Goal: Information Seeking & Learning: Check status

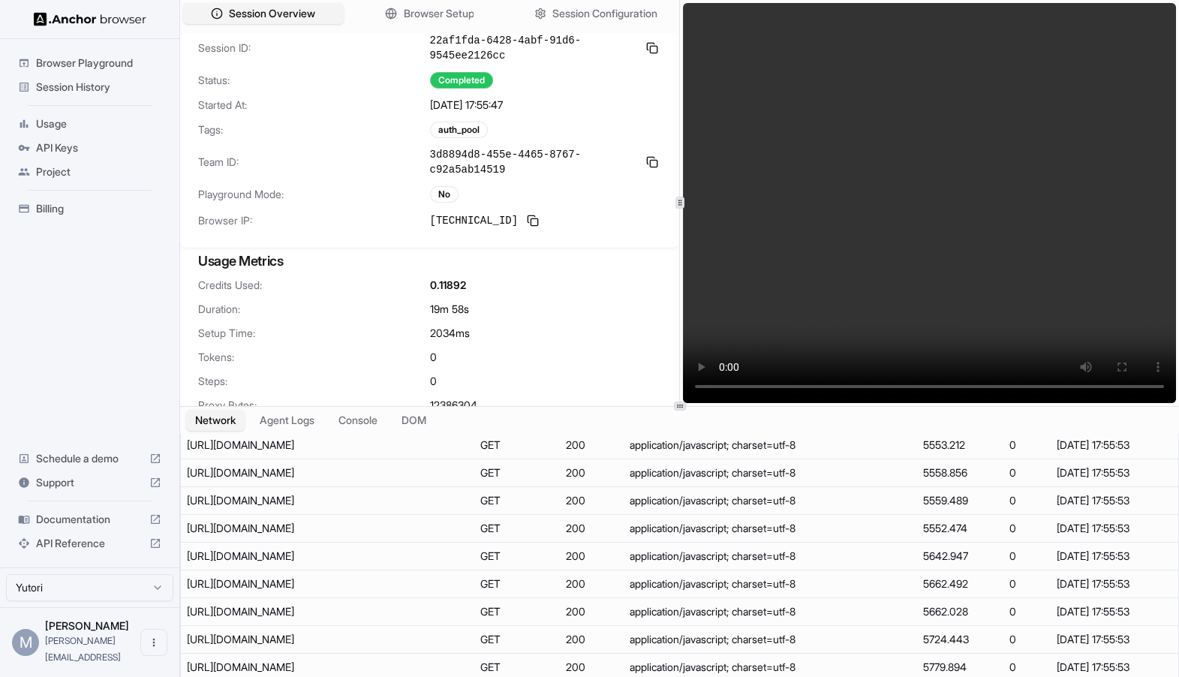
scroll to position [2586, 0]
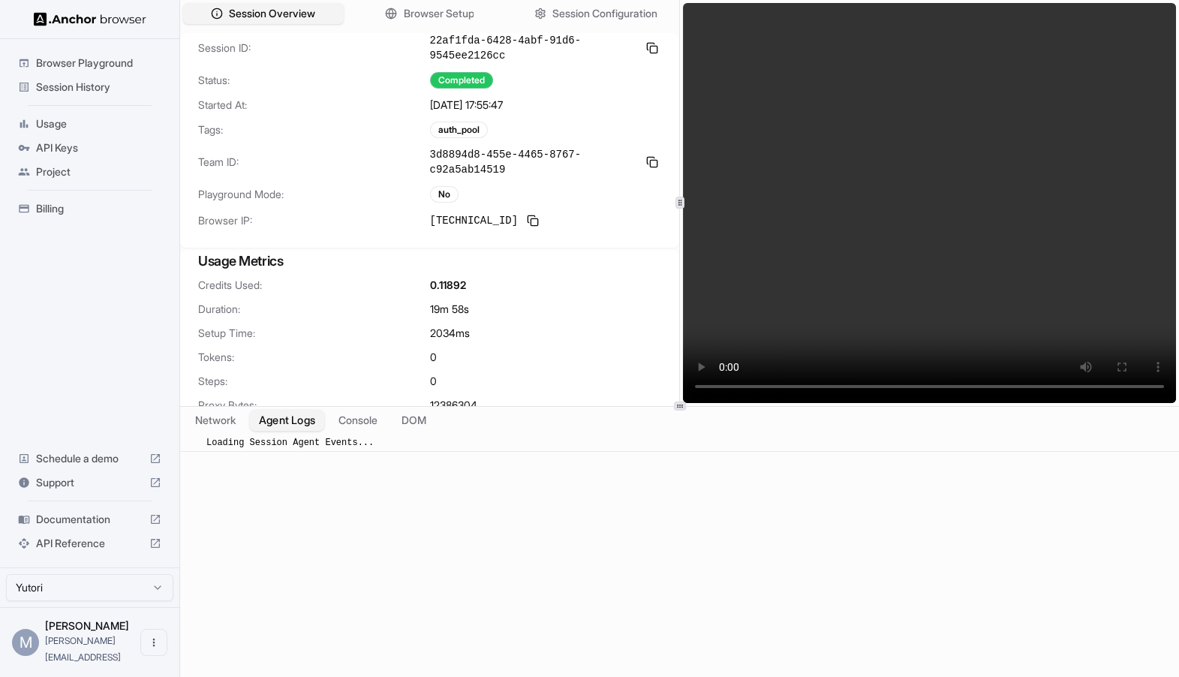
click at [297, 428] on button "Agent Logs" at bounding box center [287, 420] width 75 height 22
click at [359, 444] on span "Loading Session Agent Events..." at bounding box center [289, 443] width 167 height 11
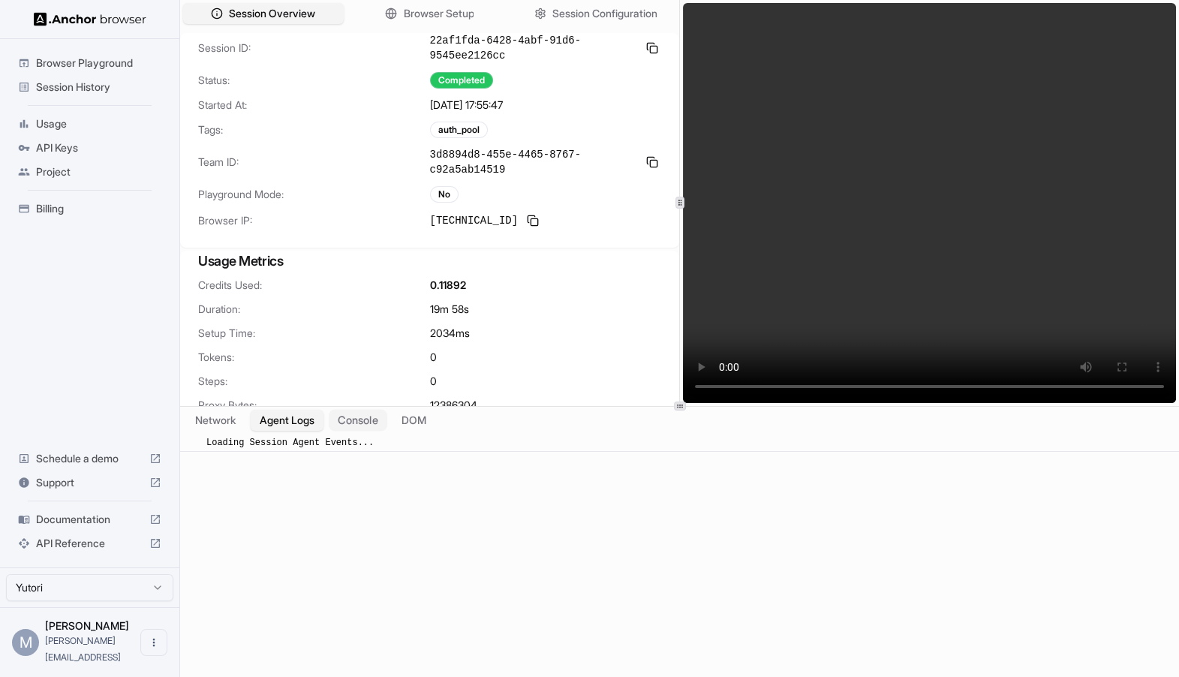
click at [364, 414] on button "Console" at bounding box center [358, 420] width 59 height 22
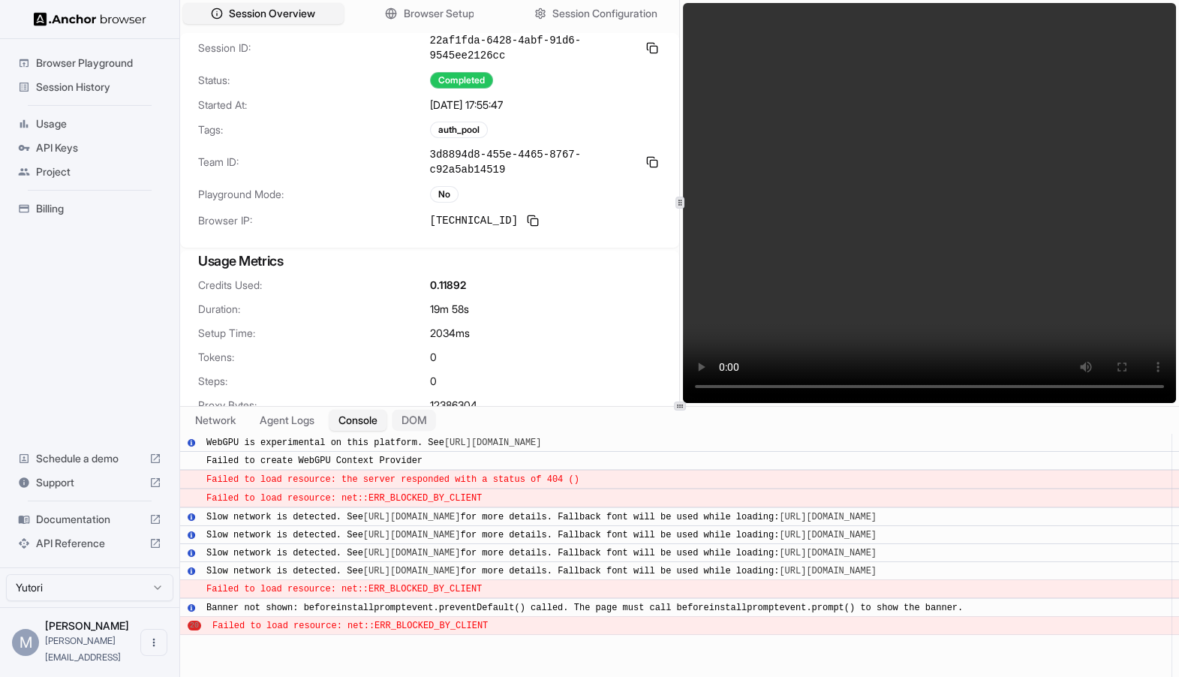
click at [413, 411] on button "DOM" at bounding box center [414, 420] width 44 height 22
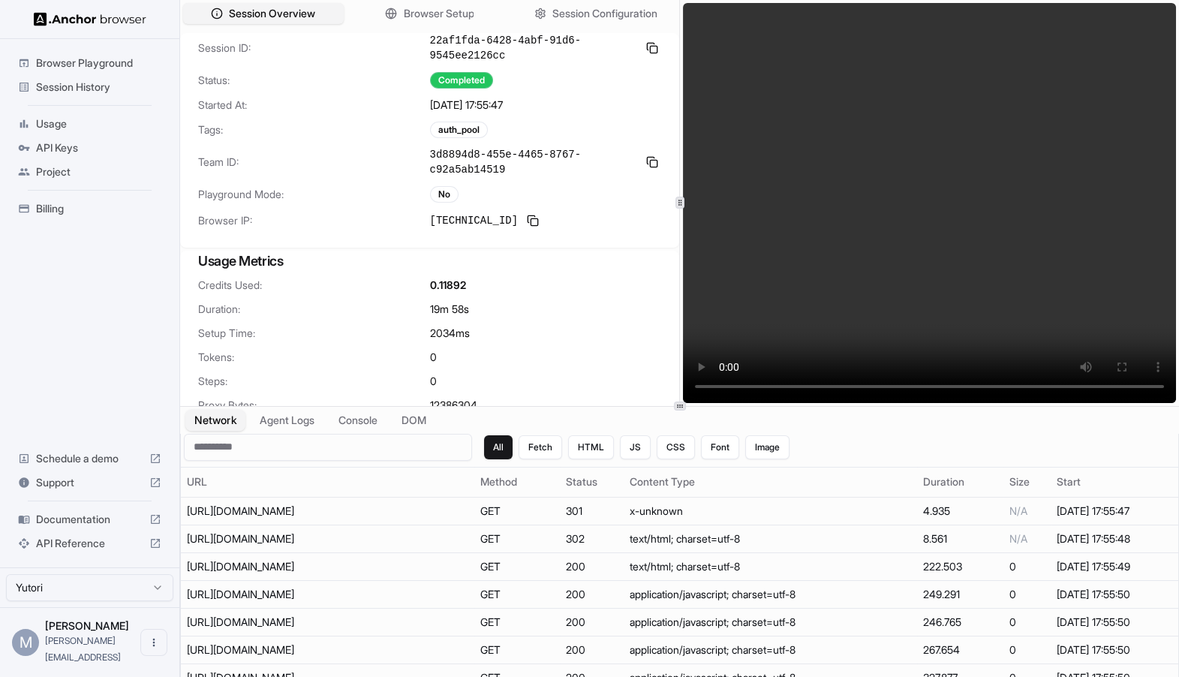
click at [212, 421] on button "Network" at bounding box center [215, 420] width 60 height 22
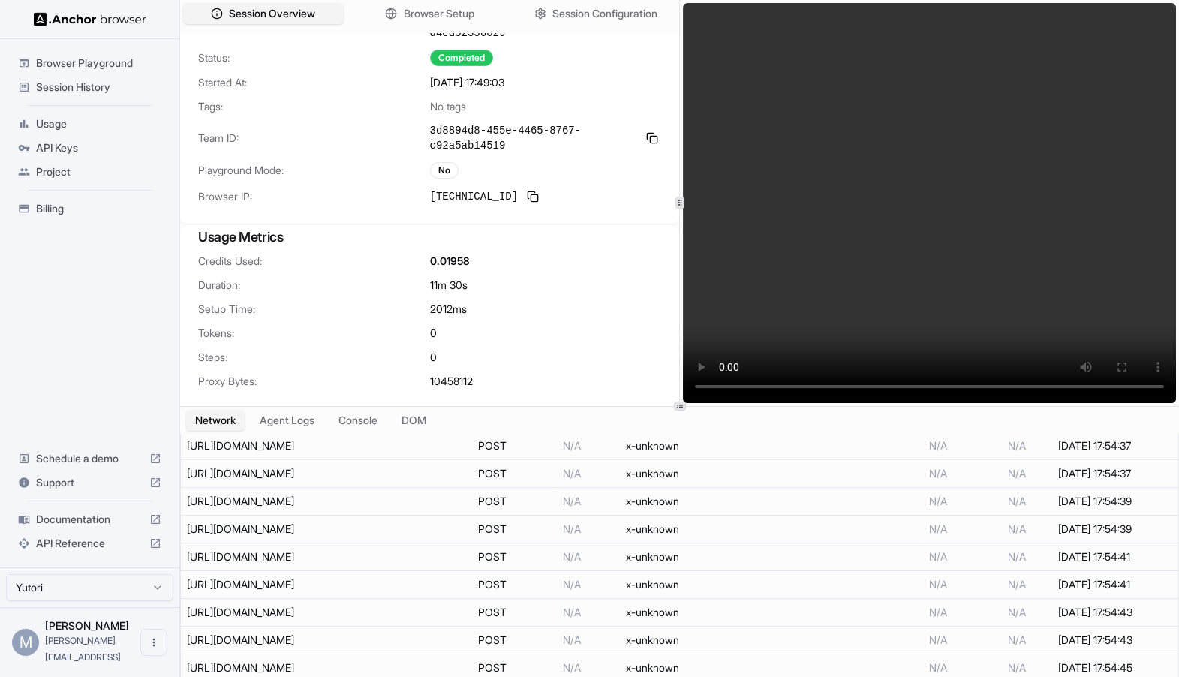
scroll to position [11481, 0]
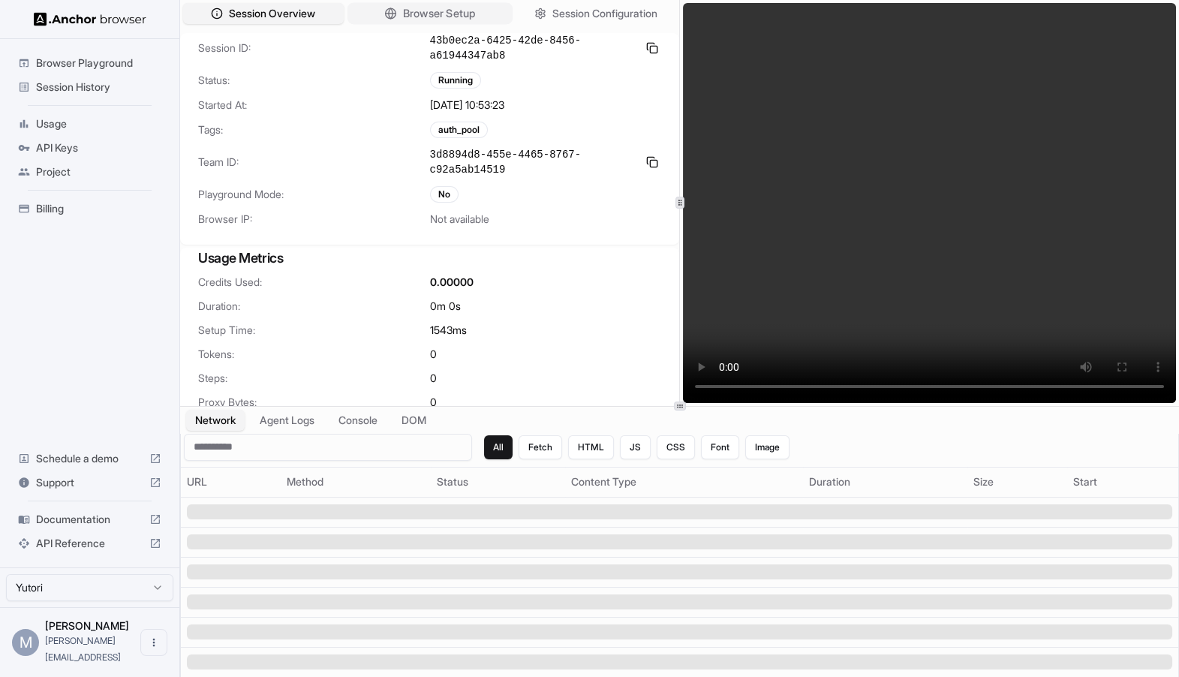
click at [418, 19] on span "Browser Setup" at bounding box center [438, 14] width 73 height 16
